Goal: Task Accomplishment & Management: Complete application form

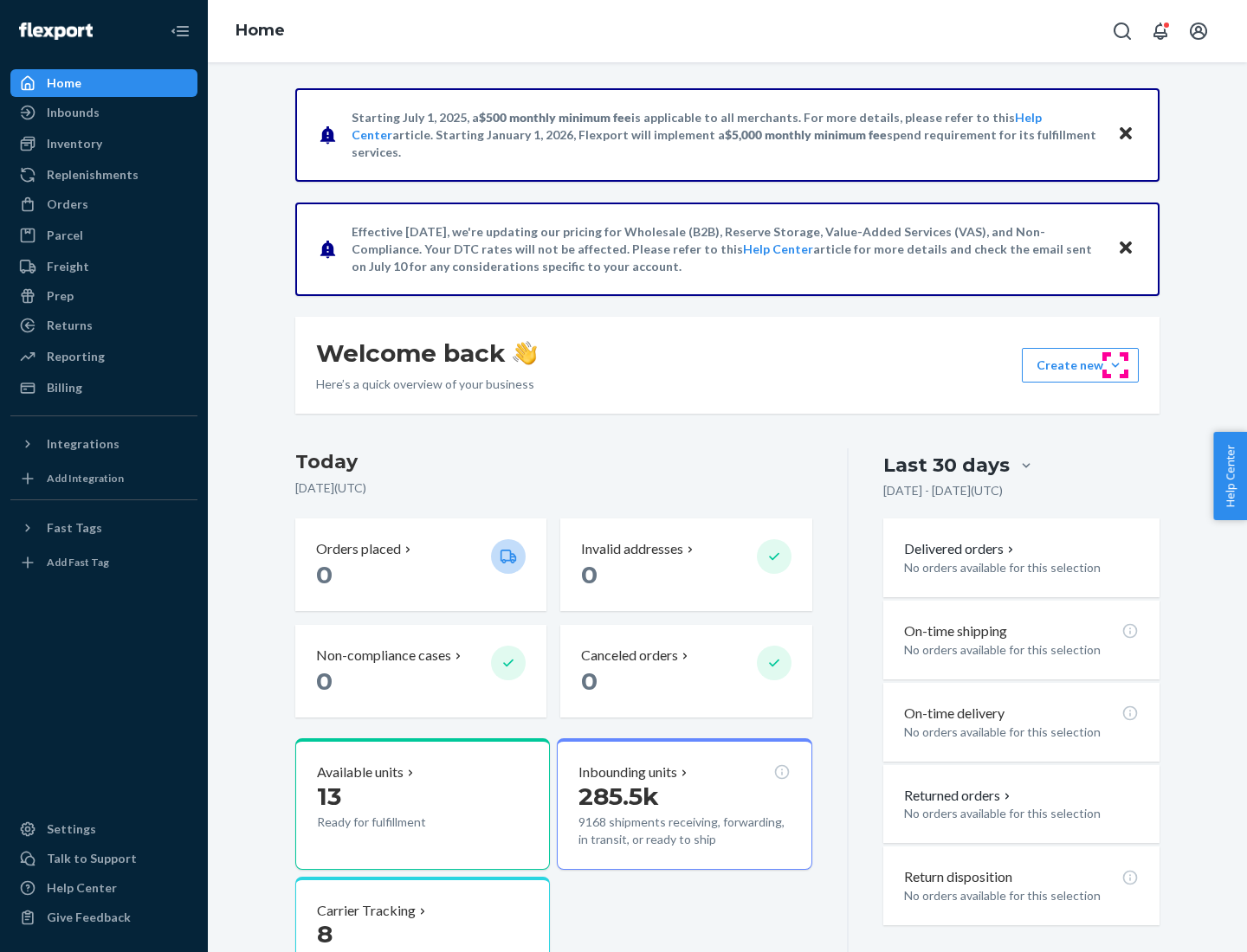
click at [1116, 366] on button "Create new Create new inbound Create new order Create new product" at bounding box center [1080, 366] width 117 height 35
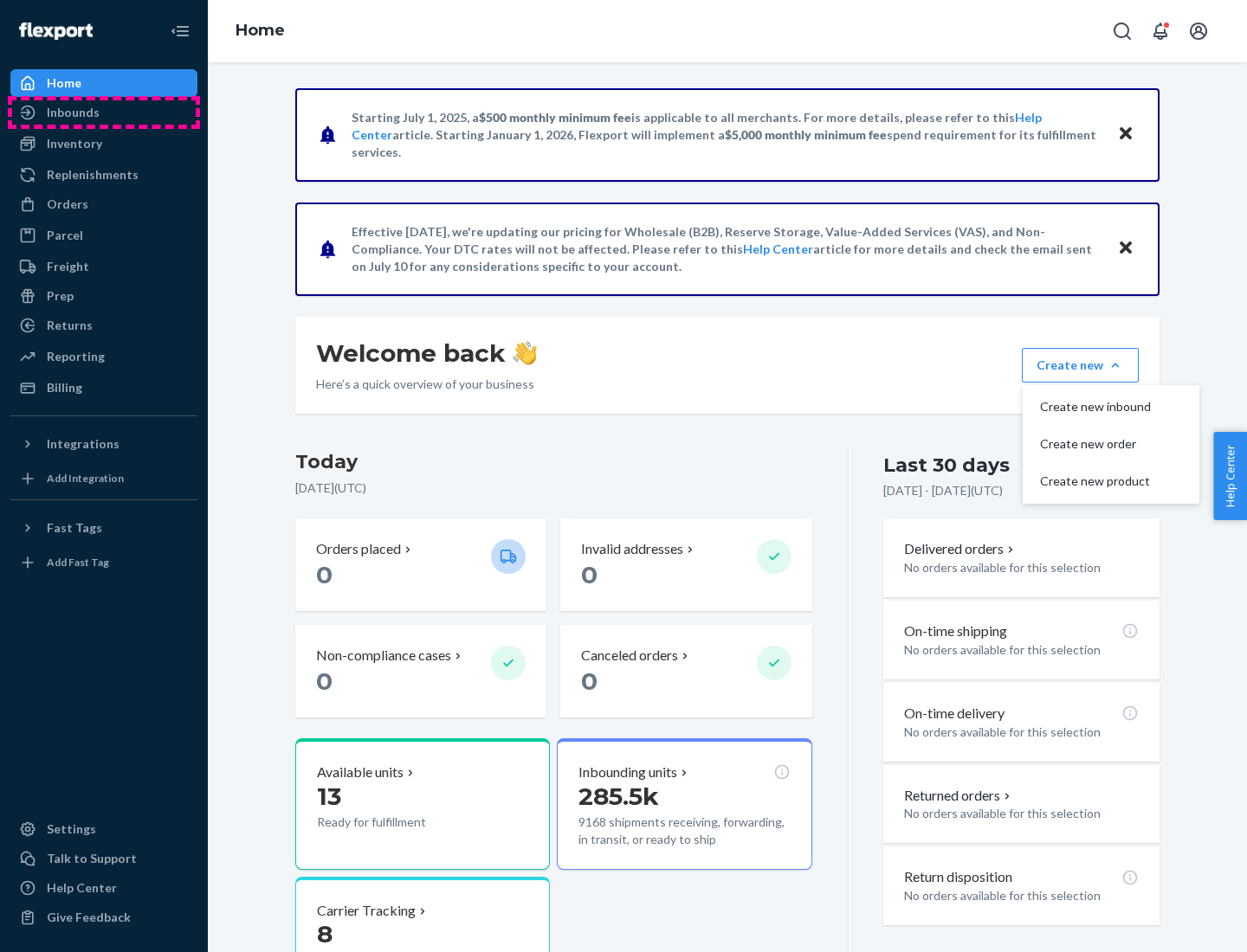
click at [104, 113] on div "Inbounds" at bounding box center [103, 113] width 183 height 24
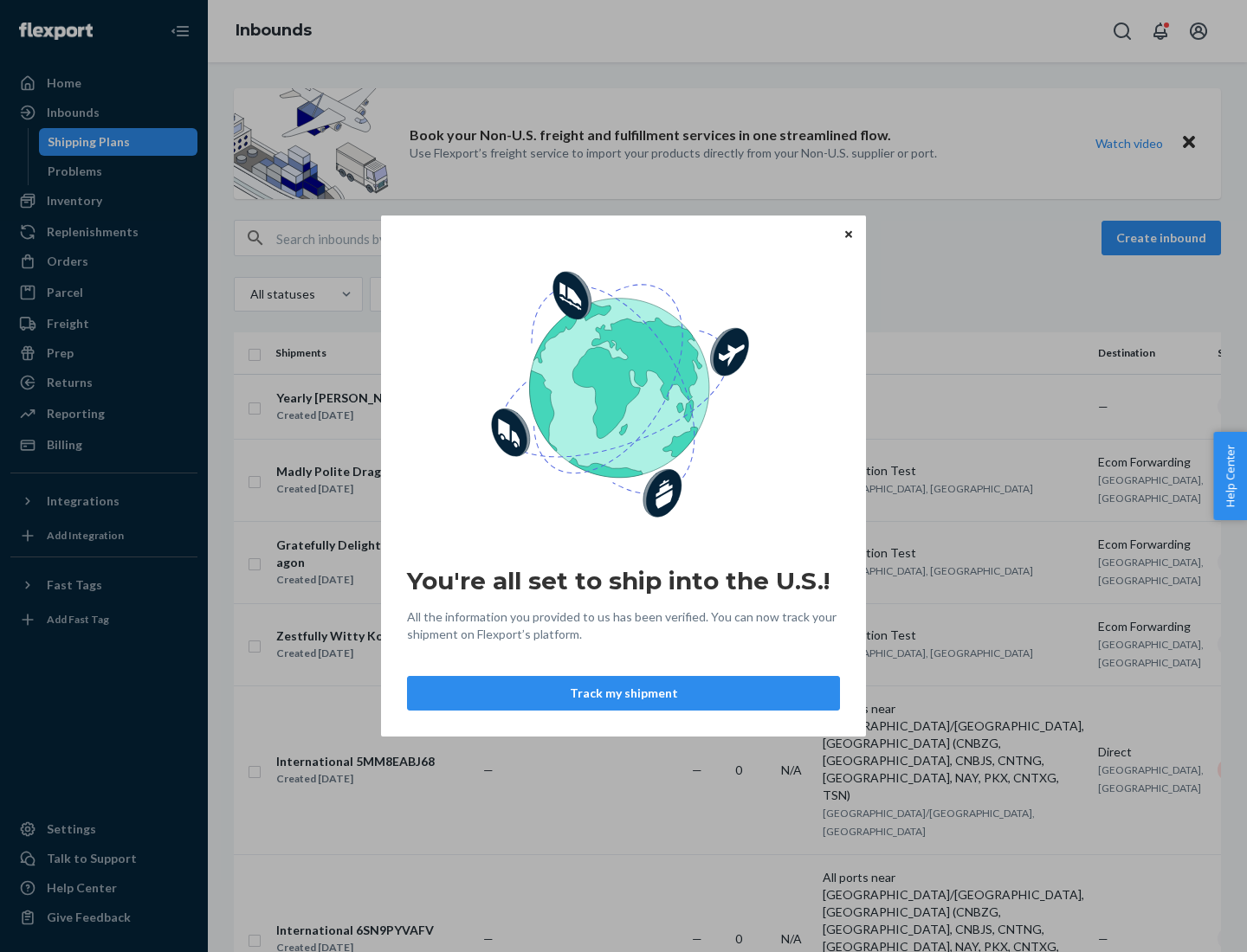
click at [624, 693] on button "Track my shipment" at bounding box center [623, 693] width 433 height 35
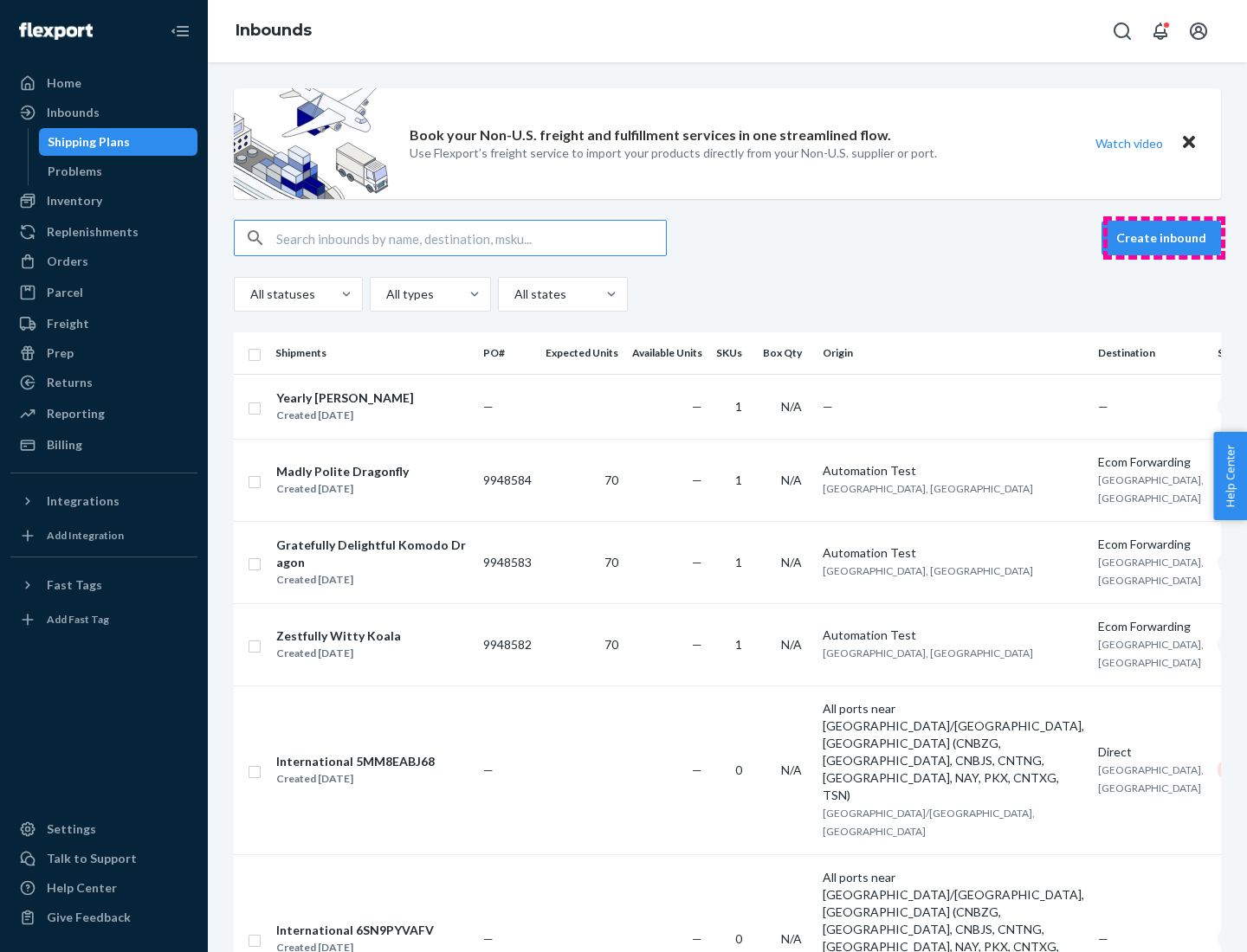
click at [1164, 238] on button "Create inbound" at bounding box center [1162, 238] width 120 height 35
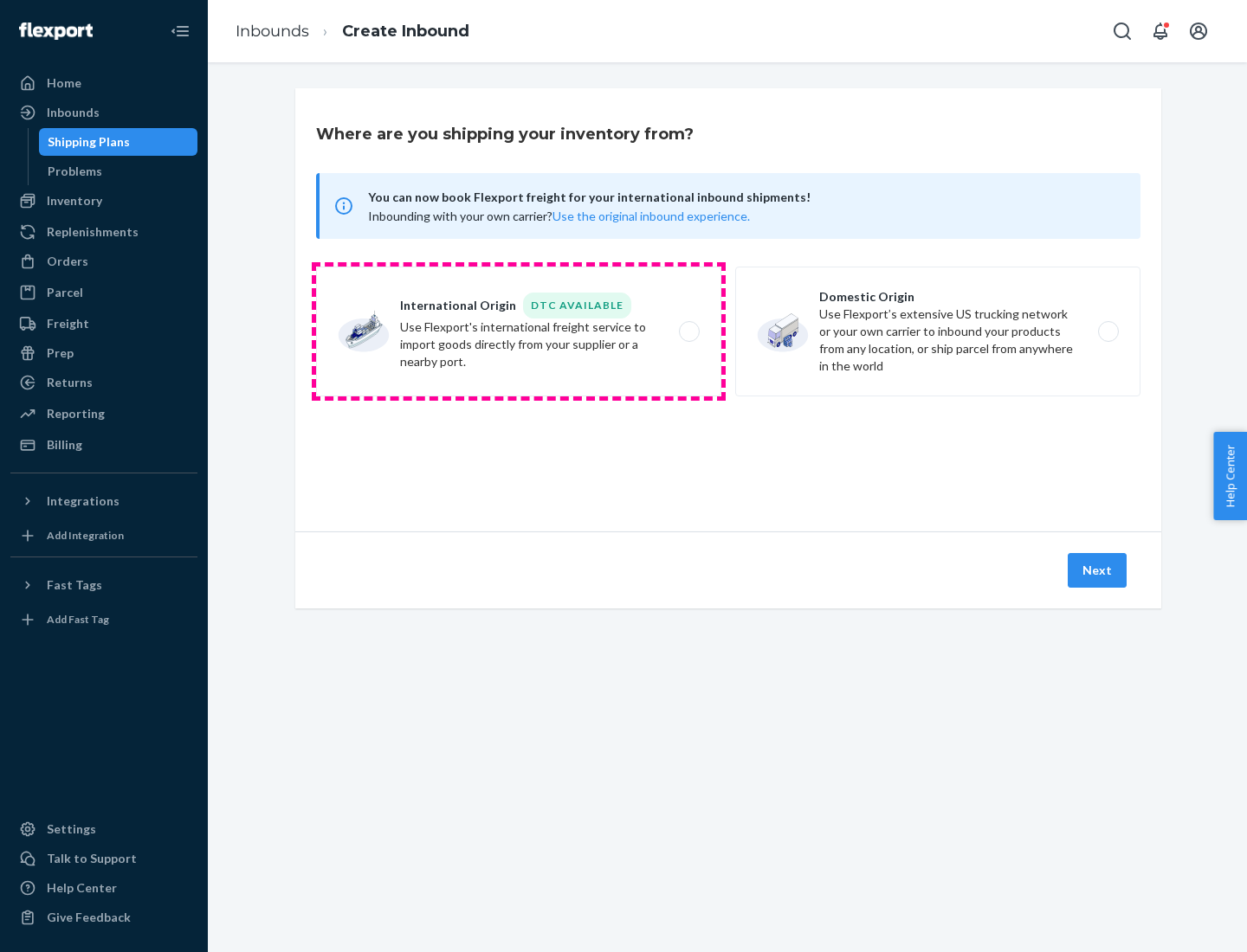
click at [519, 332] on label "International Origin DTC Available Use Flexport's international freight service…" at bounding box center [519, 331] width 405 height 129
click at [688, 332] on input "International Origin DTC Available Use Flexport's international freight service…" at bounding box center [693, 332] width 11 height 11
radio input "true"
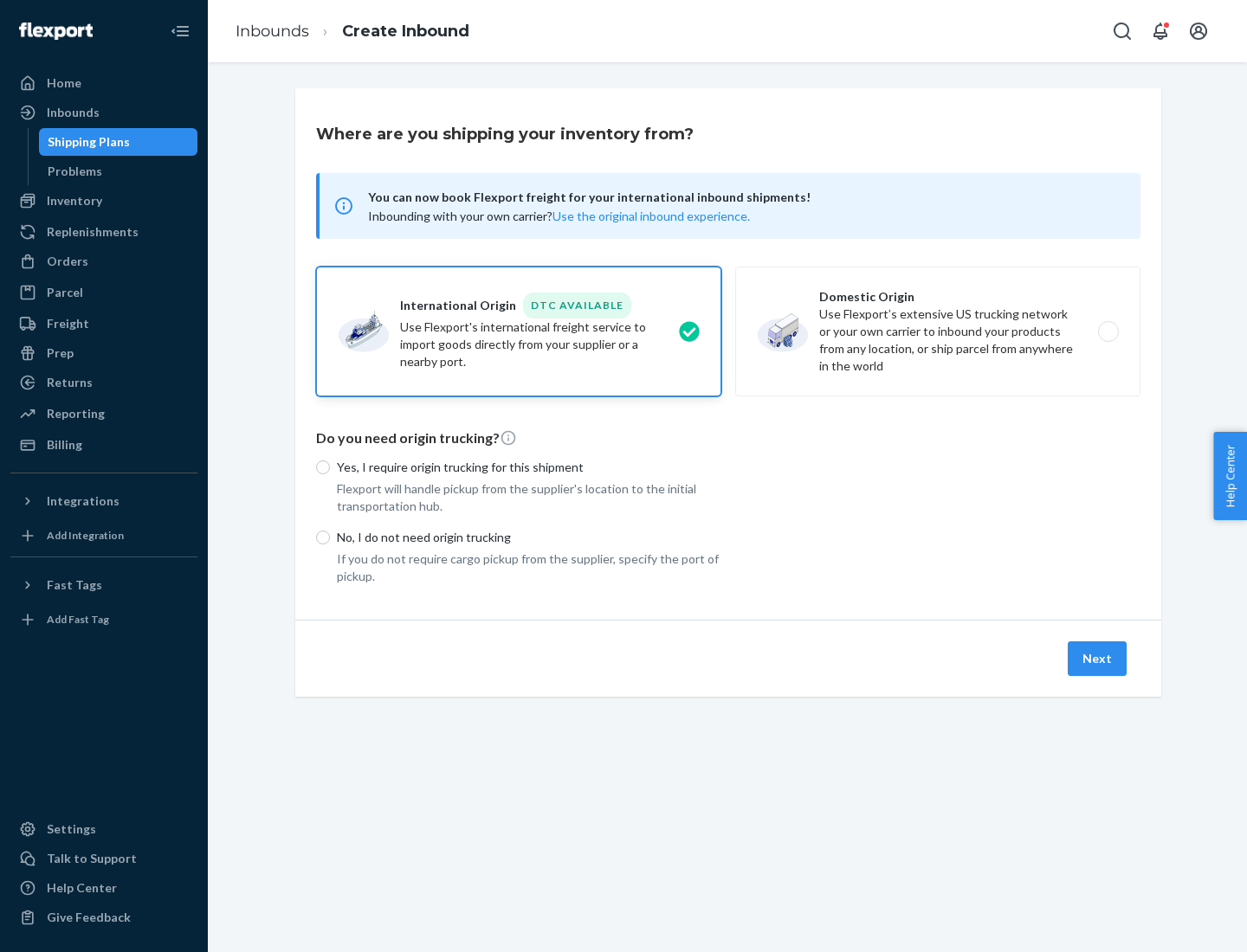
click at [529, 537] on p "No, I do not need origin trucking" at bounding box center [529, 538] width 385 height 17
click at [330, 537] on input "No, I do not need origin trucking" at bounding box center [323, 538] width 14 height 14
radio input "true"
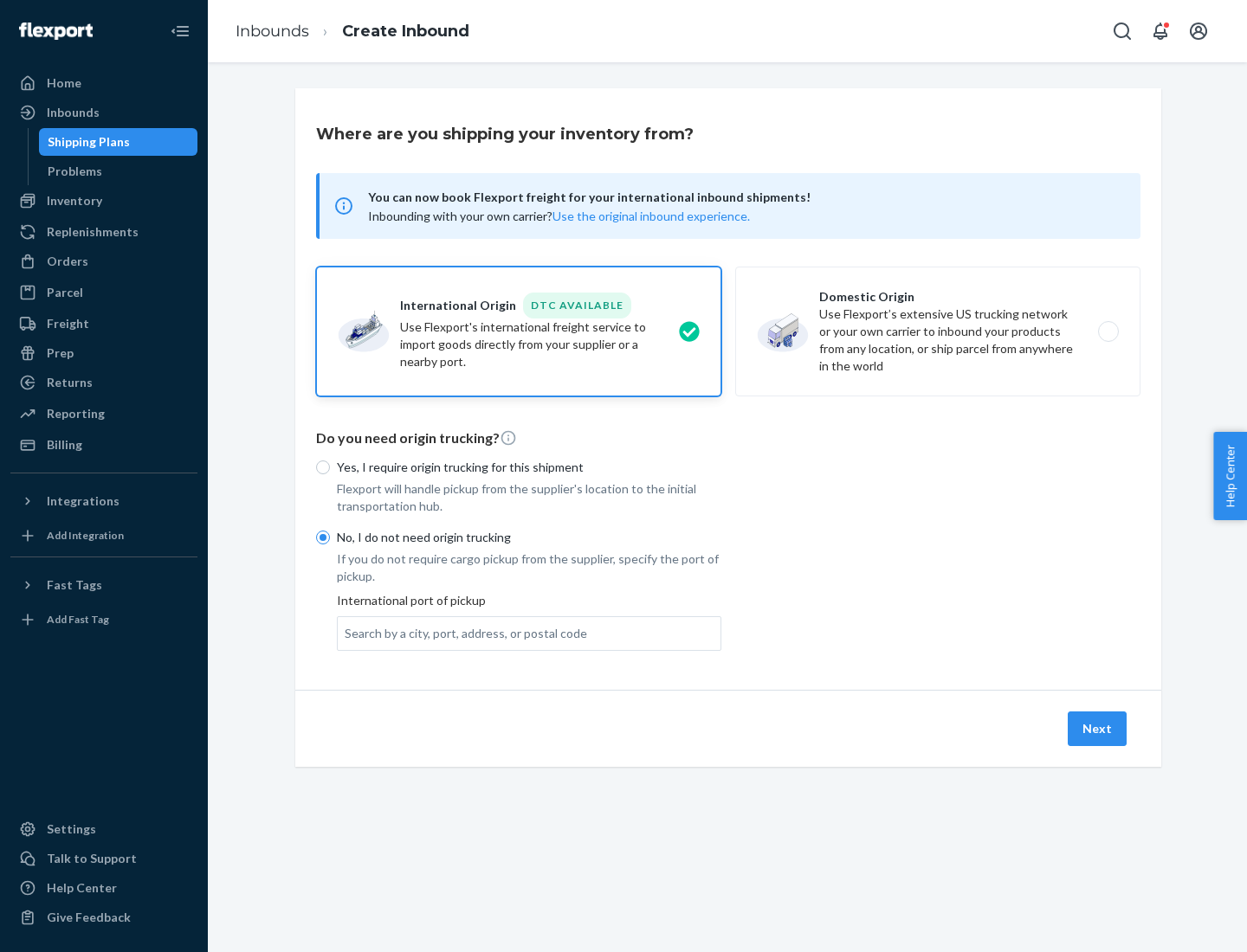
click at [461, 633] on div "Search by a city, port, address, or postal code" at bounding box center [466, 634] width 242 height 17
click at [347, 633] on input "Search by a city, port, address, or postal code" at bounding box center [346, 634] width 2 height 17
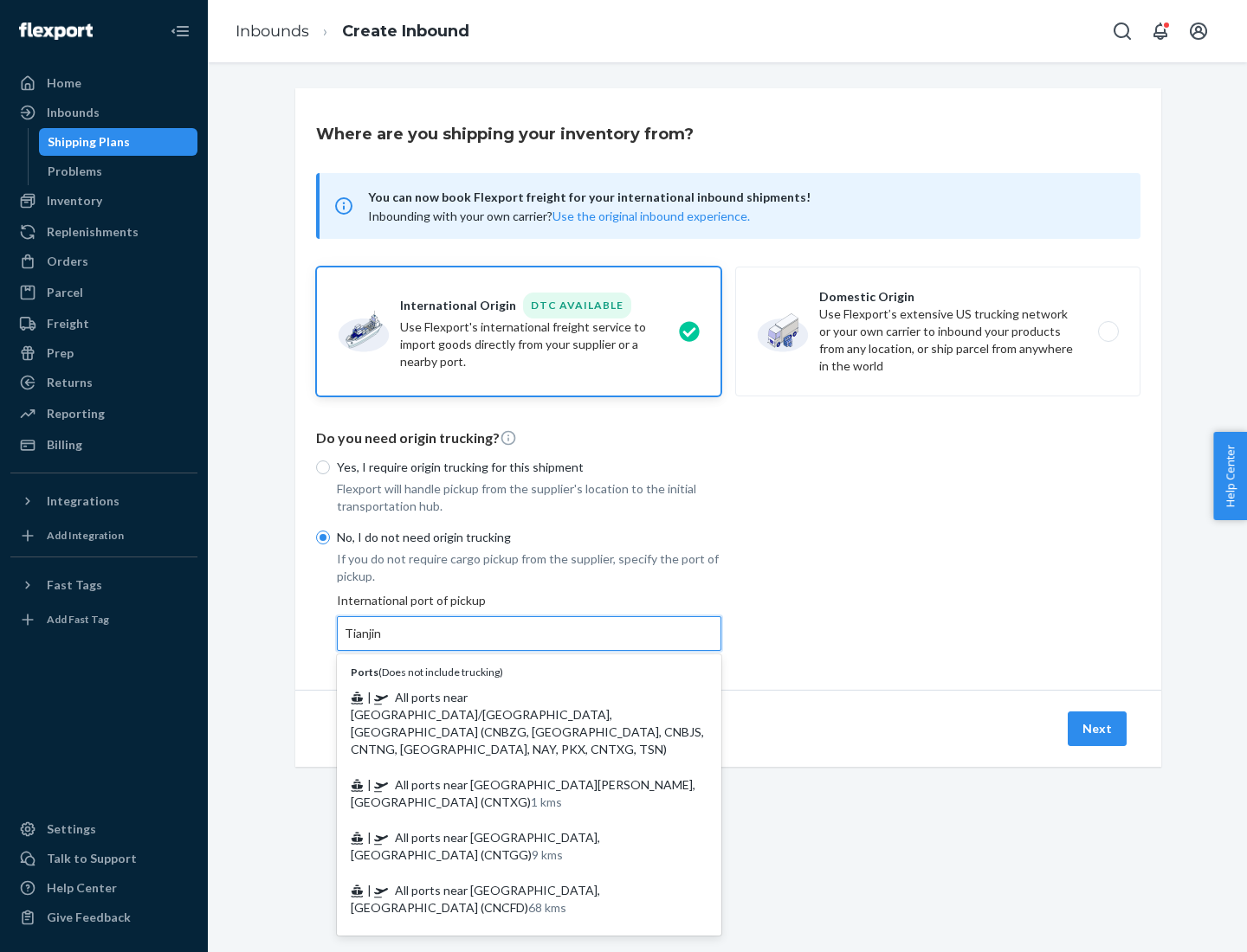
click at [512, 697] on span "| All ports near [GEOGRAPHIC_DATA]/[GEOGRAPHIC_DATA], [GEOGRAPHIC_DATA] (CNBZG,…" at bounding box center [527, 723] width 354 height 67
click at [383, 643] on input "Tianjin" at bounding box center [364, 634] width 38 height 17
type input "All ports near [GEOGRAPHIC_DATA]/[GEOGRAPHIC_DATA], [GEOGRAPHIC_DATA] (CNBZG, […"
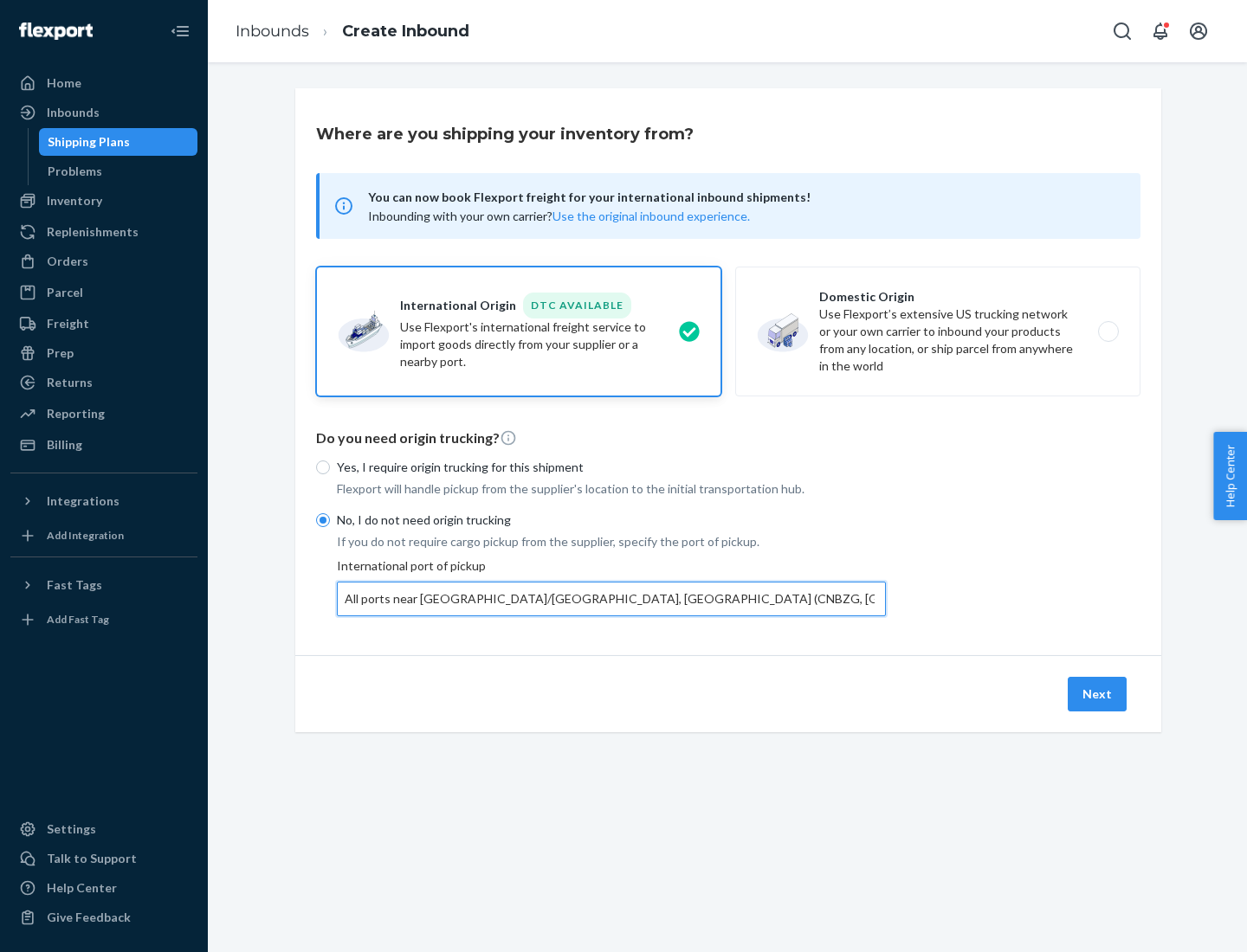
click at [1098, 693] on button "Next" at bounding box center [1098, 694] width 59 height 35
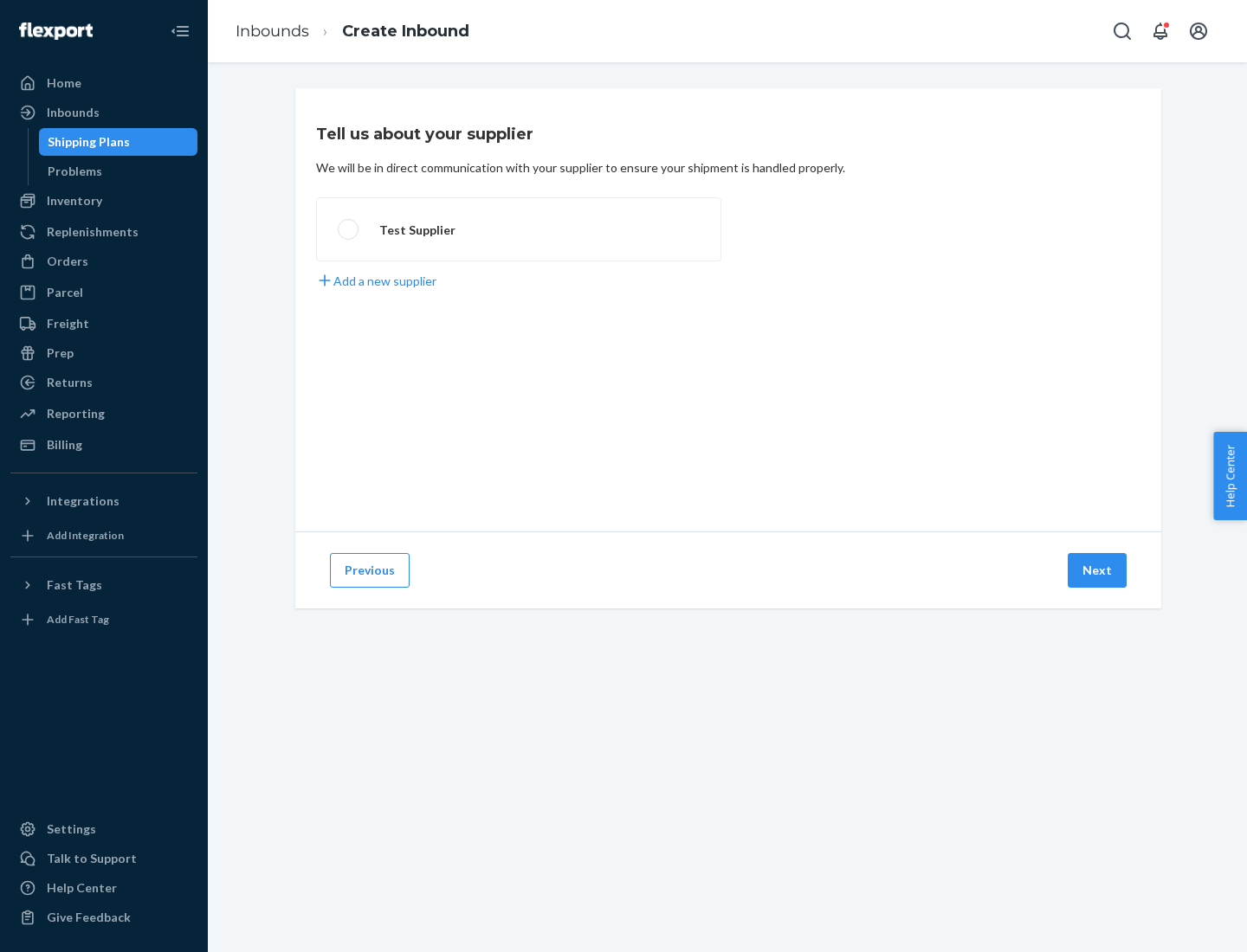
click at [519, 229] on label "Test Supplier" at bounding box center [519, 229] width 405 height 64
click at [349, 229] on input "Test Supplier" at bounding box center [343, 229] width 11 height 11
radio input "true"
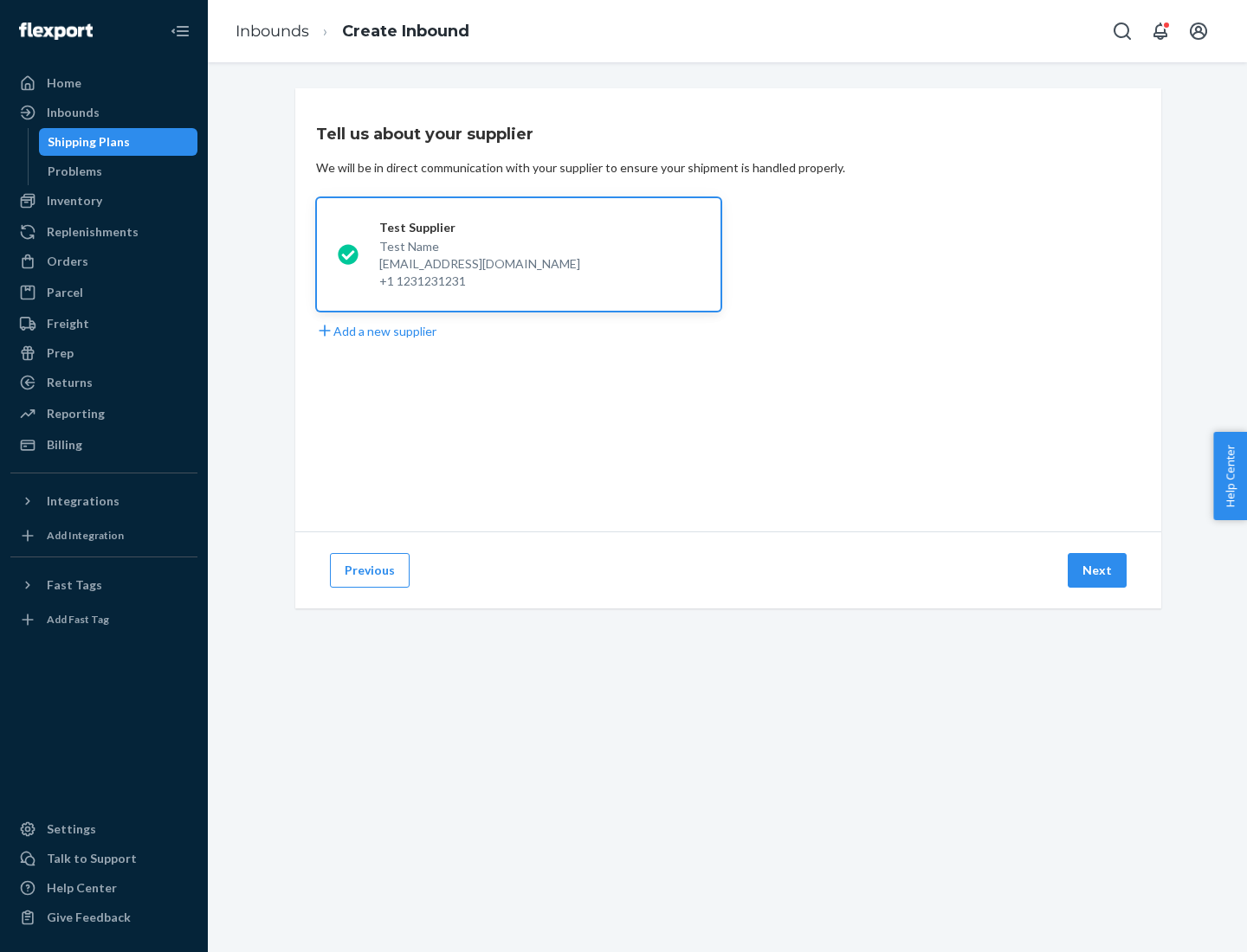
click at [1098, 571] on button "Next" at bounding box center [1098, 571] width 59 height 35
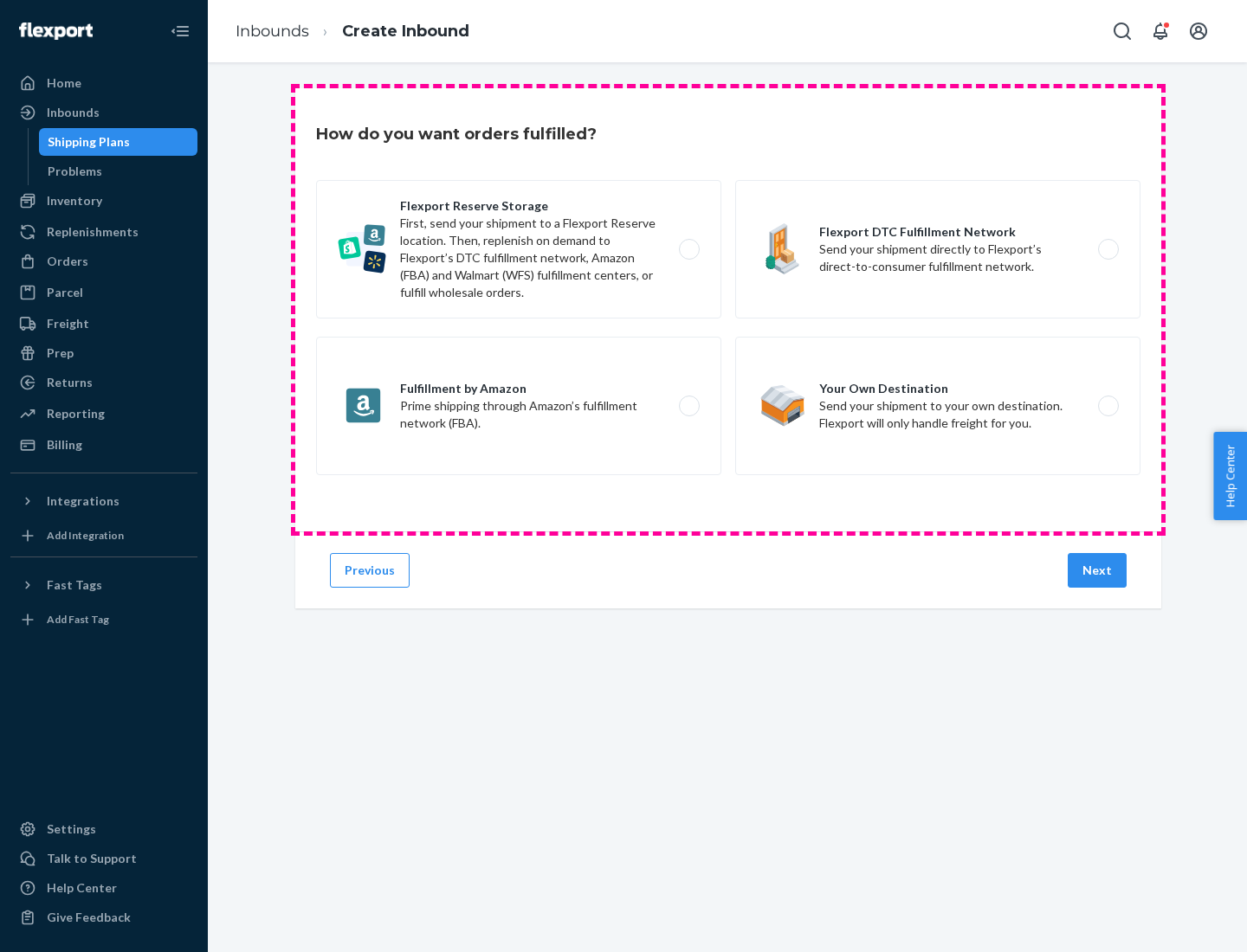
click at [728, 310] on div "Flexport Reserve Storage First, send your shipment to a Flexport Reserve locati…" at bounding box center [728, 329] width 825 height 300
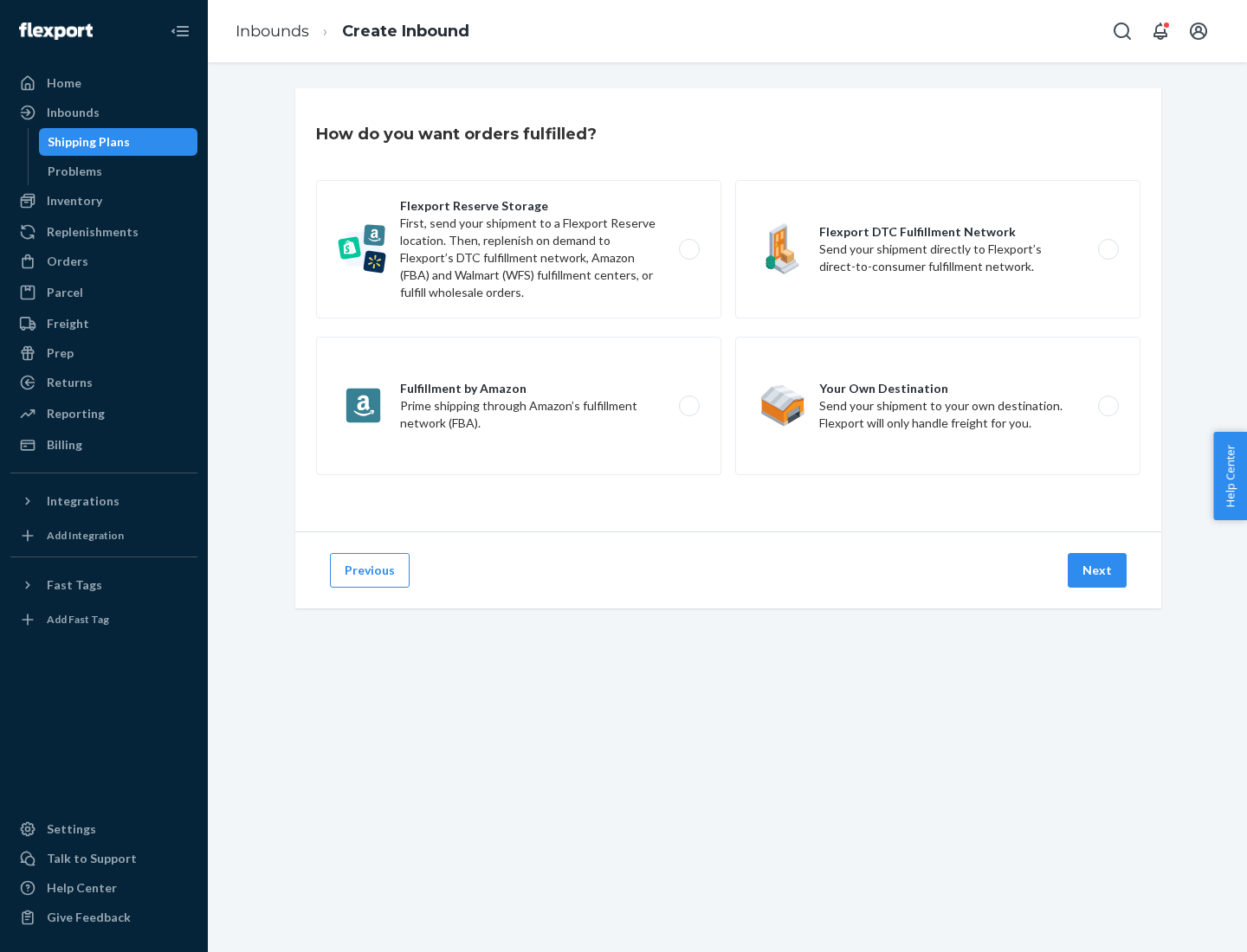
click at [938, 249] on label "Flexport DTC Fulfillment Network Send your shipment directly to Flexport’s dire…" at bounding box center [938, 248] width 405 height 138
click at [1108, 249] on input "Flexport DTC Fulfillment Network Send your shipment directly to Flexport’s dire…" at bounding box center [1113, 249] width 11 height 11
radio input "true"
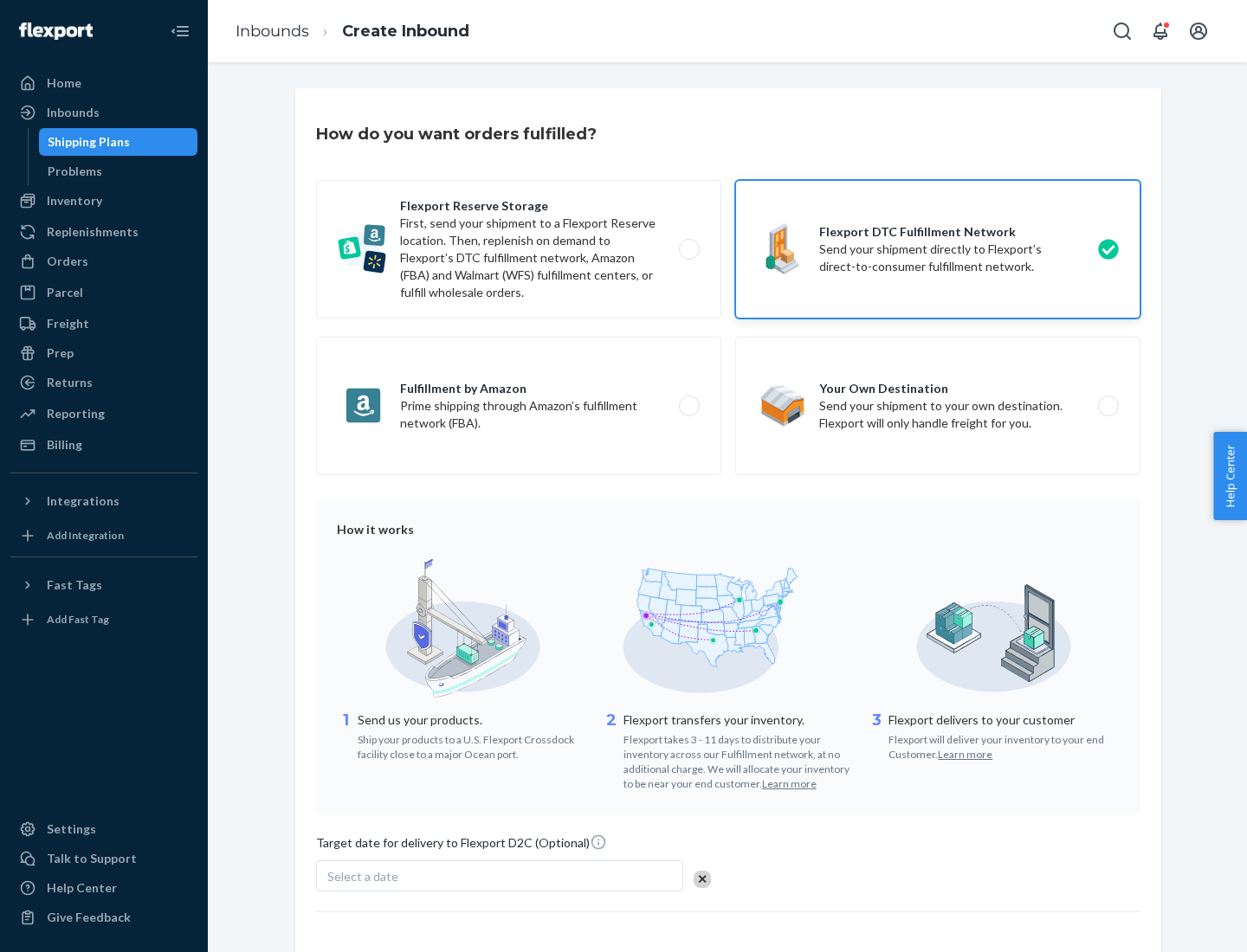
scroll to position [128, 0]
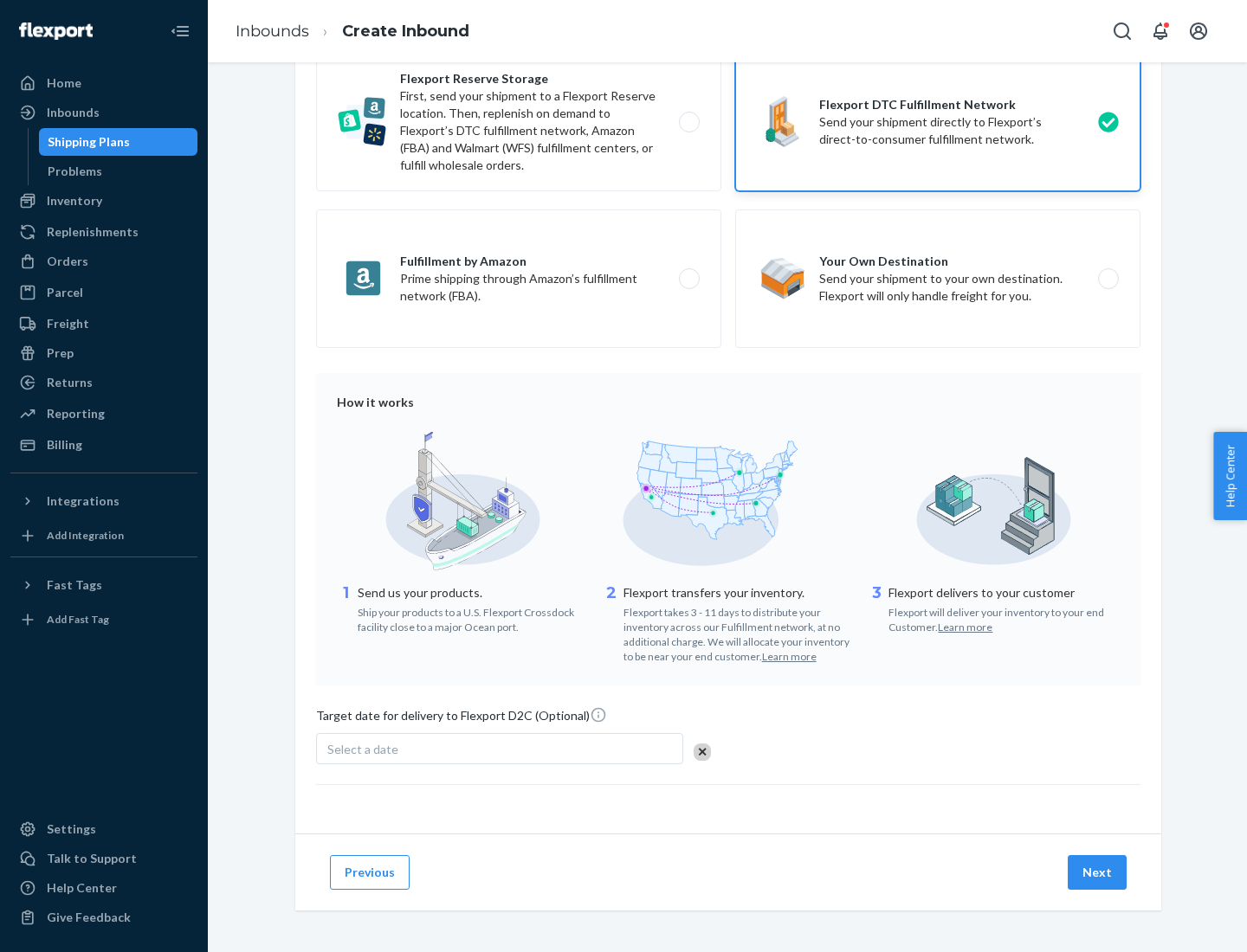
click at [1098, 872] on button "Next" at bounding box center [1098, 873] width 59 height 35
